Goal: Information Seeking & Learning: Learn about a topic

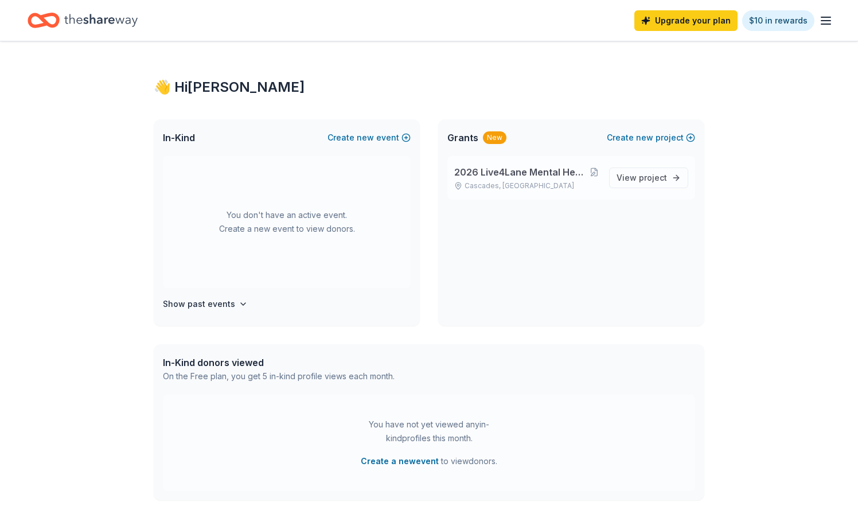
click at [482, 173] on span "2026 Live4Lane Mental Health Advocacy Collage Scholarship" at bounding box center [521, 172] width 135 height 14
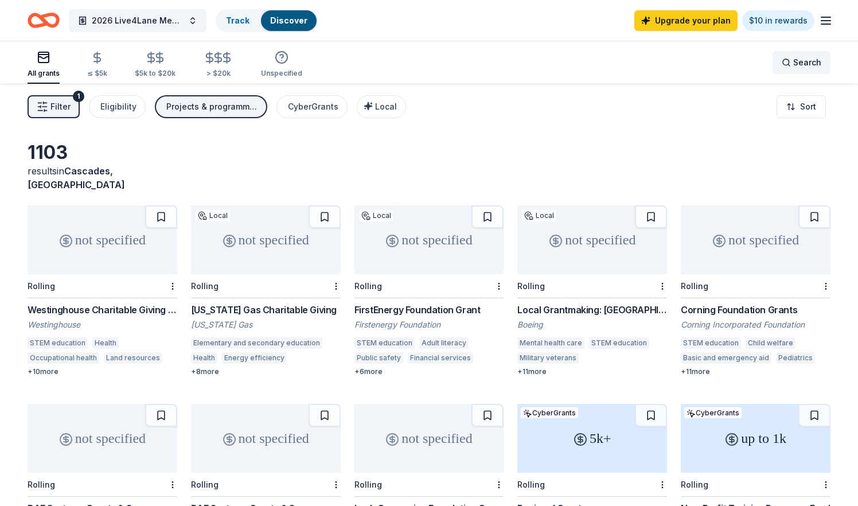
click at [805, 64] on span "Search" at bounding box center [807, 63] width 28 height 14
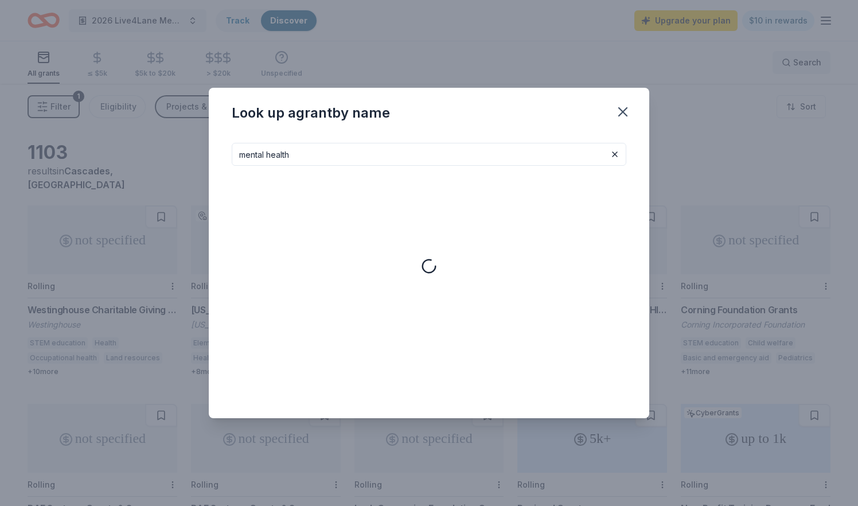
type input "mental health"
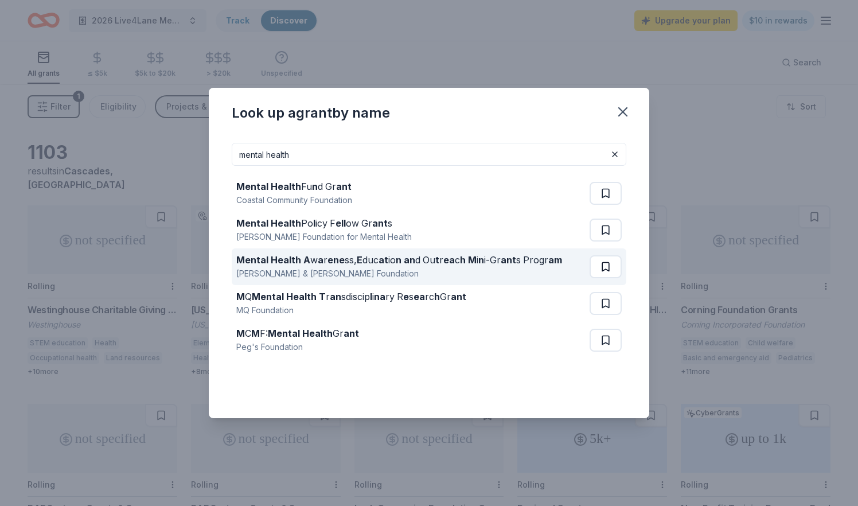
click at [605, 266] on button at bounding box center [606, 266] width 32 height 23
click at [523, 258] on div "Mental Health A w a r ene ss, E duc at io n an d Ou t r ea c h M i n i-Gr ant s…" at bounding box center [399, 260] width 326 height 14
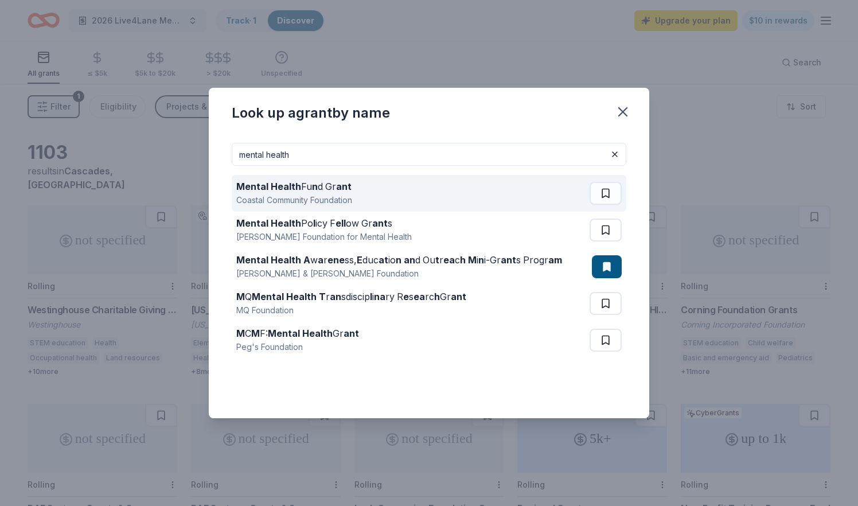
click at [329, 189] on div "Mental Health Fu n d Gr ant" at bounding box center [294, 187] width 116 height 14
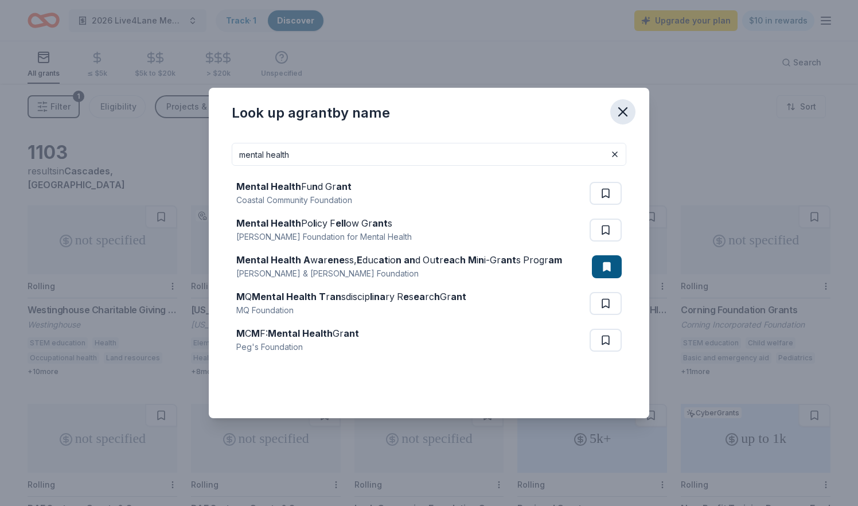
click at [626, 108] on icon "button" at bounding box center [623, 112] width 16 height 16
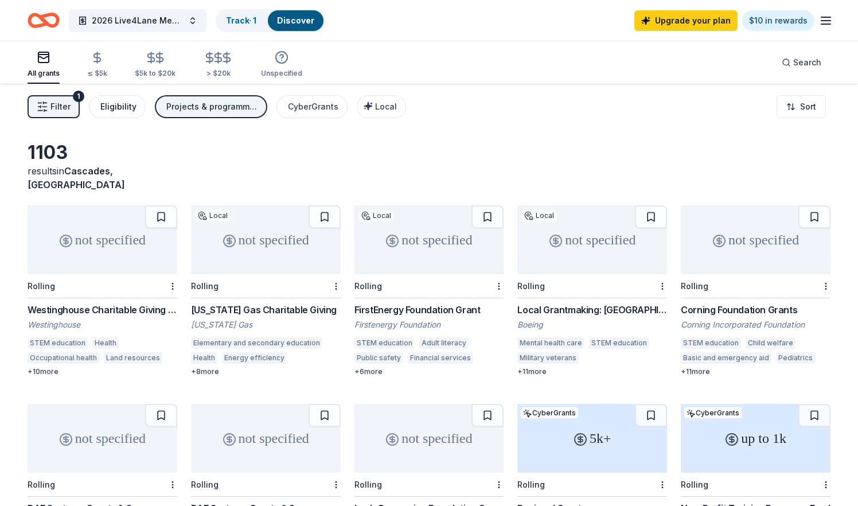
click at [118, 106] on div "Eligibility" at bounding box center [118, 107] width 36 height 14
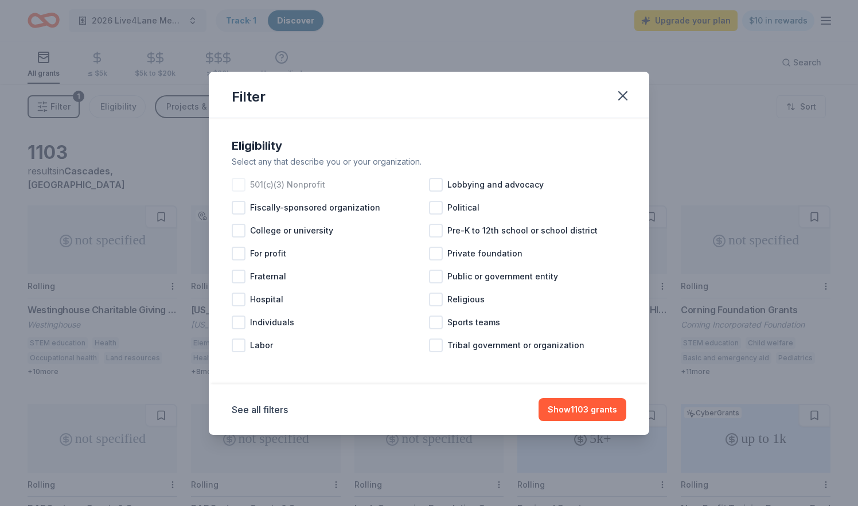
click at [237, 182] on div at bounding box center [239, 185] width 14 height 14
click at [258, 412] on button "See all filters" at bounding box center [260, 410] width 56 height 14
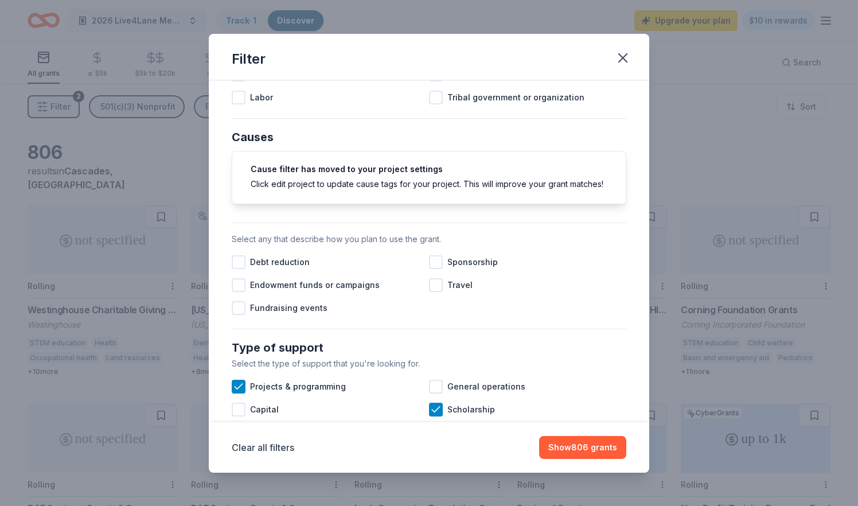
scroll to position [211, 0]
click at [236, 302] on div at bounding box center [239, 308] width 14 height 14
click at [437, 256] on div at bounding box center [436, 262] width 14 height 14
click at [235, 308] on icon at bounding box center [238, 307] width 11 height 11
click at [438, 263] on icon at bounding box center [435, 261] width 11 height 11
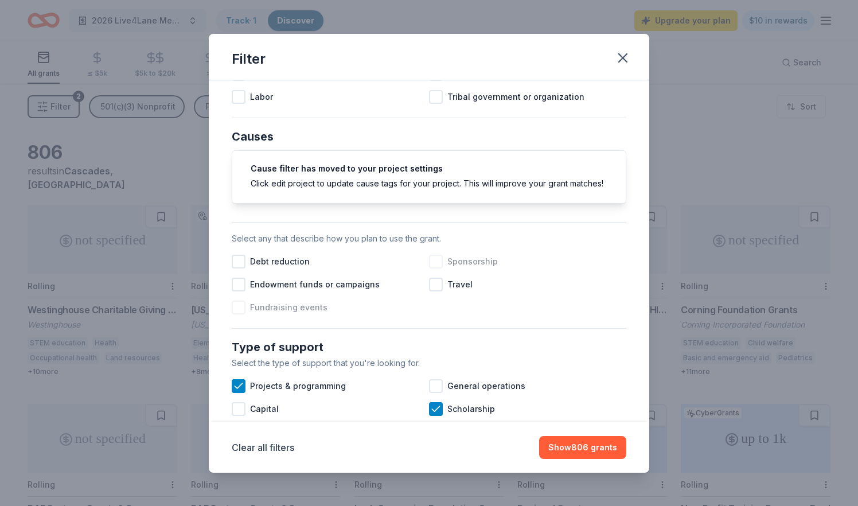
click at [438, 263] on div at bounding box center [436, 262] width 14 height 14
click at [438, 263] on icon at bounding box center [435, 261] width 11 height 11
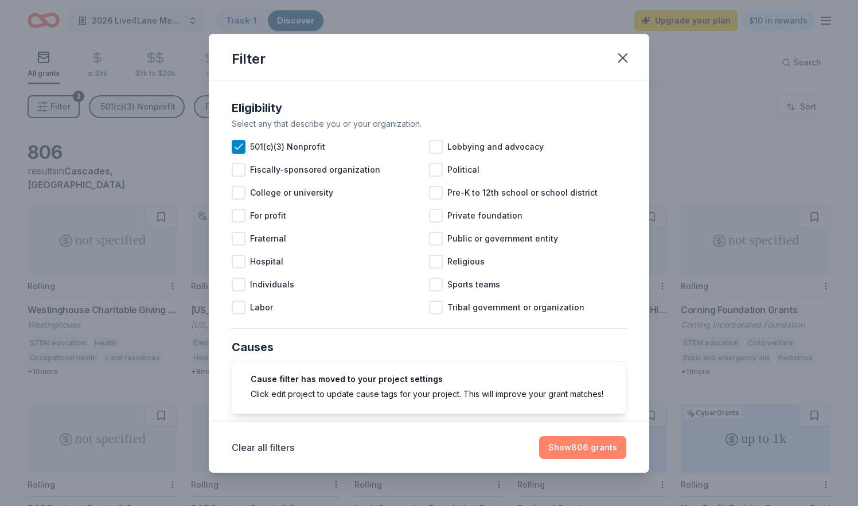
click at [552, 444] on button "Show 806 grants" at bounding box center [582, 447] width 87 height 23
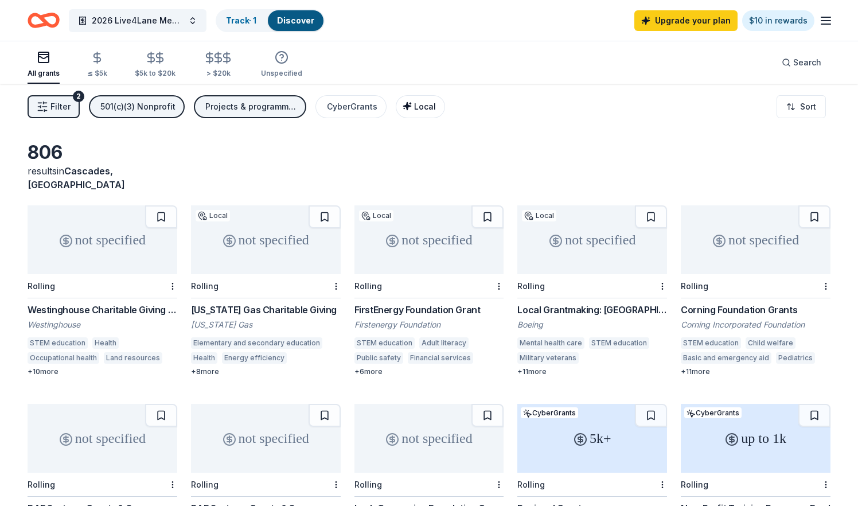
click at [419, 107] on span "Local" at bounding box center [425, 107] width 22 height 10
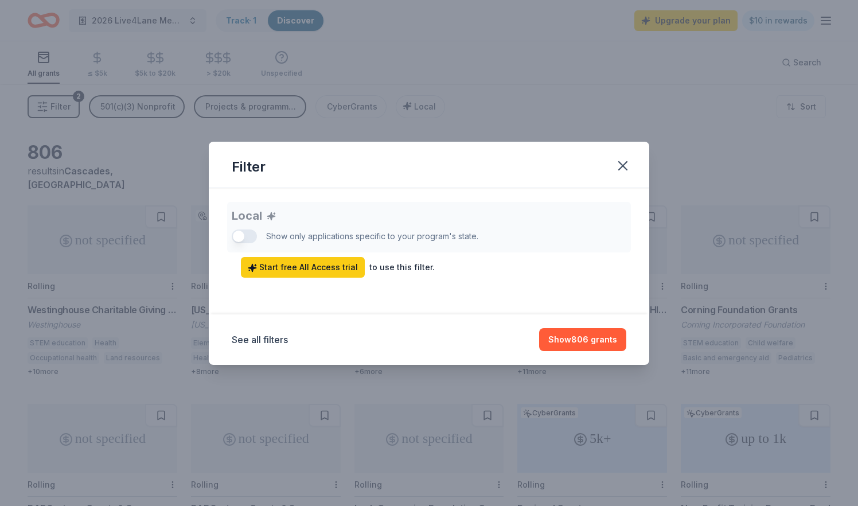
click at [249, 234] on div "Local Show only applications specific to your program's state. Start free All A…" at bounding box center [429, 240] width 395 height 76
click at [242, 232] on div "Local Show only applications specific to your program's state. Start free All A…" at bounding box center [429, 240] width 395 height 76
click at [243, 232] on div "Local Show only applications specific to your program's state. Start free All A…" at bounding box center [429, 240] width 395 height 76
click at [623, 166] on icon "button" at bounding box center [623, 166] width 8 height 8
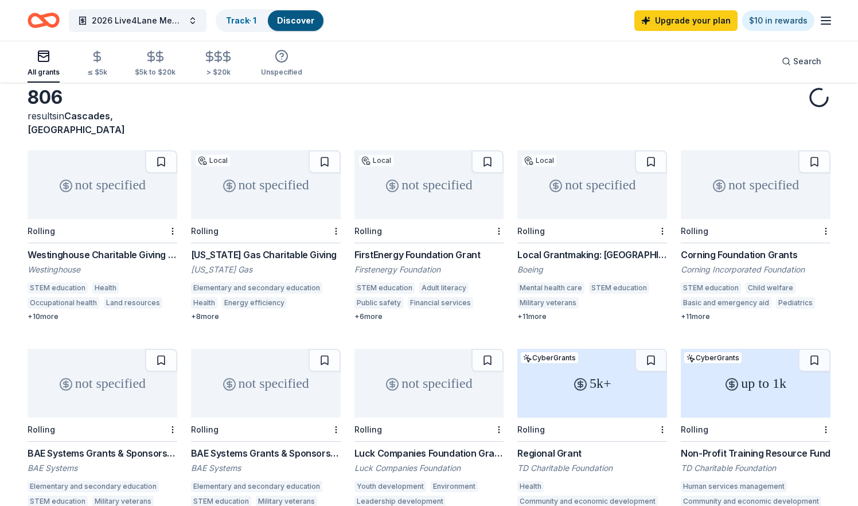
scroll to position [72, 0]
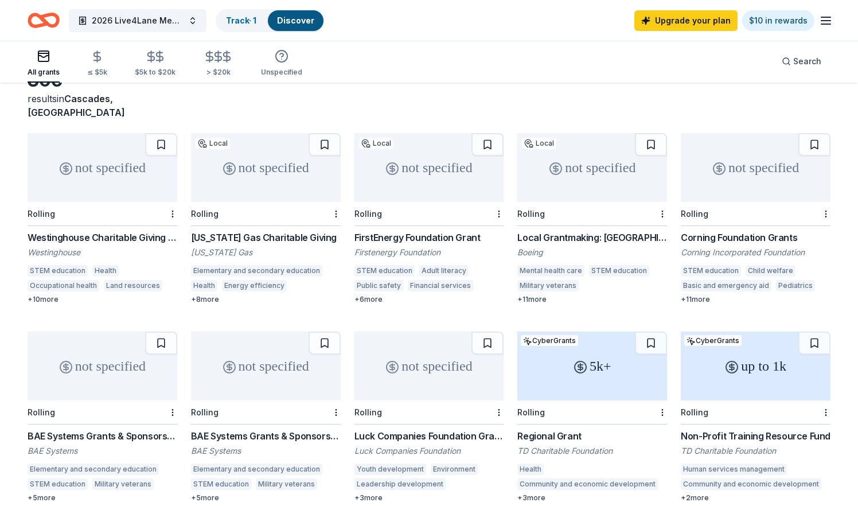
click at [540, 295] on div "+ 11 more" at bounding box center [592, 299] width 150 height 9
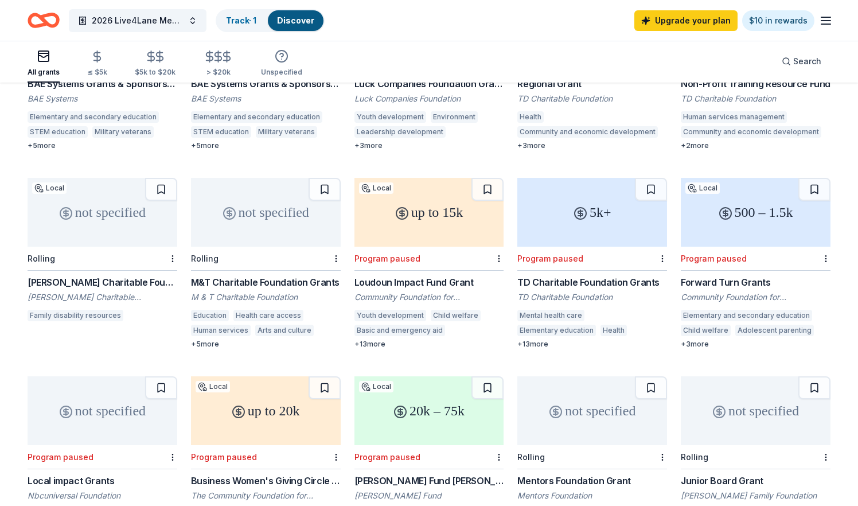
scroll to position [427, 0]
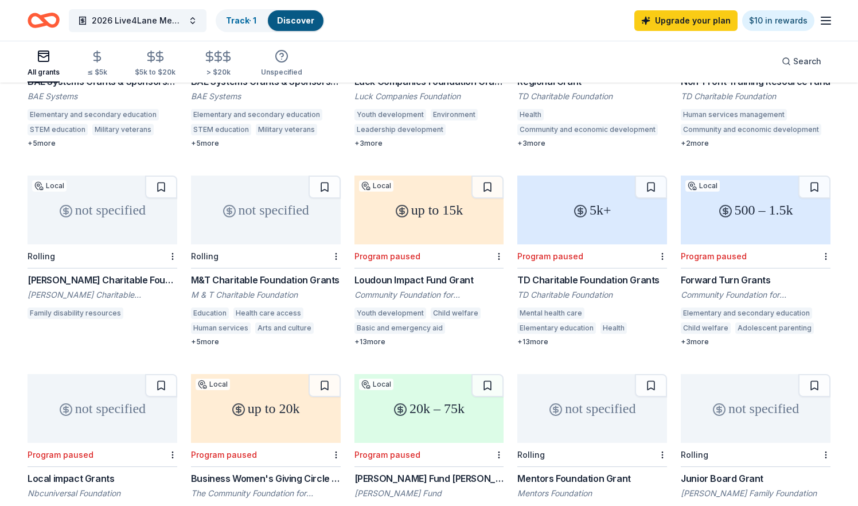
click at [382, 244] on div "Program paused" at bounding box center [429, 256] width 150 height 24
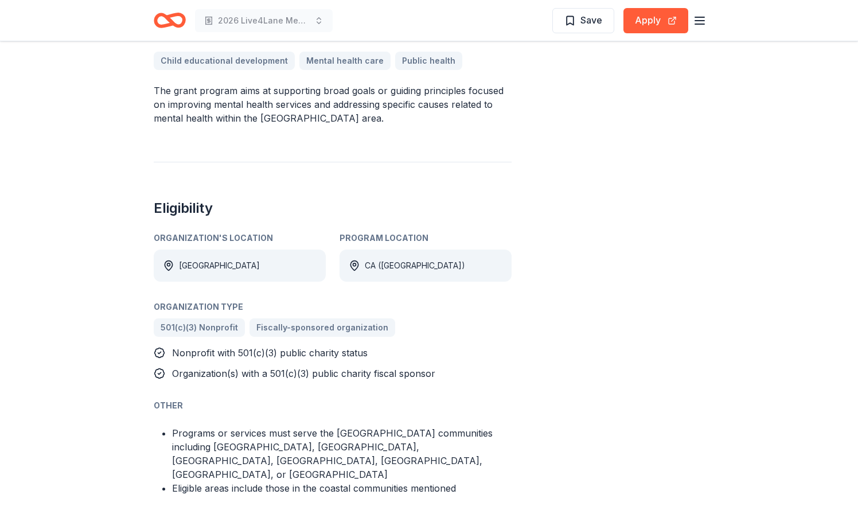
scroll to position [375, 0]
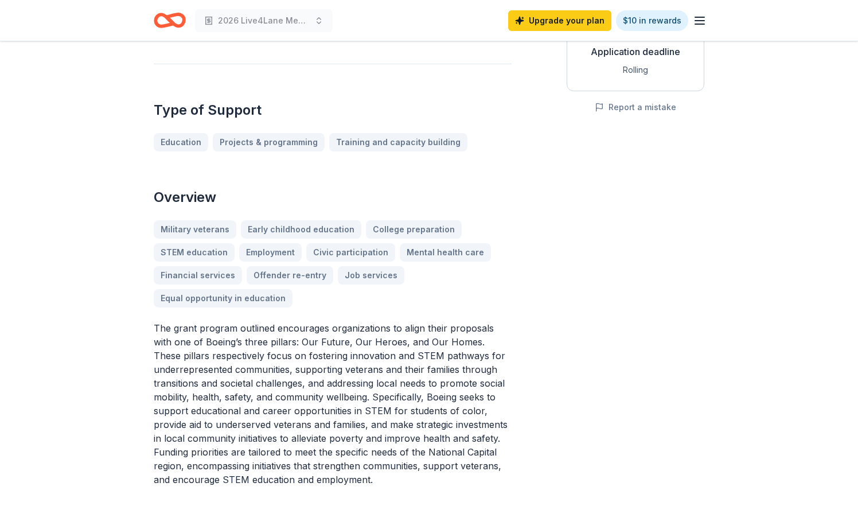
scroll to position [262, 0]
